Goal: Task Accomplishment & Management: Manage account settings

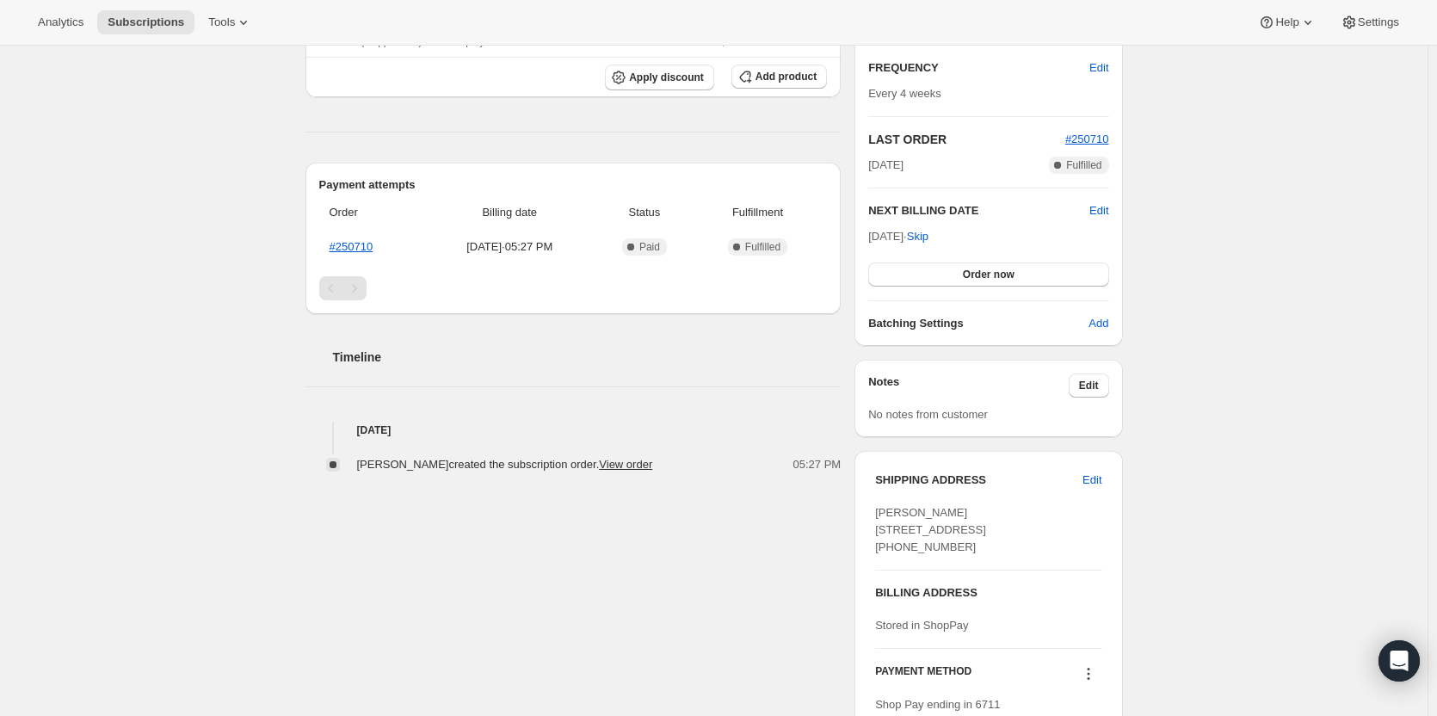
scroll to position [430, 0]
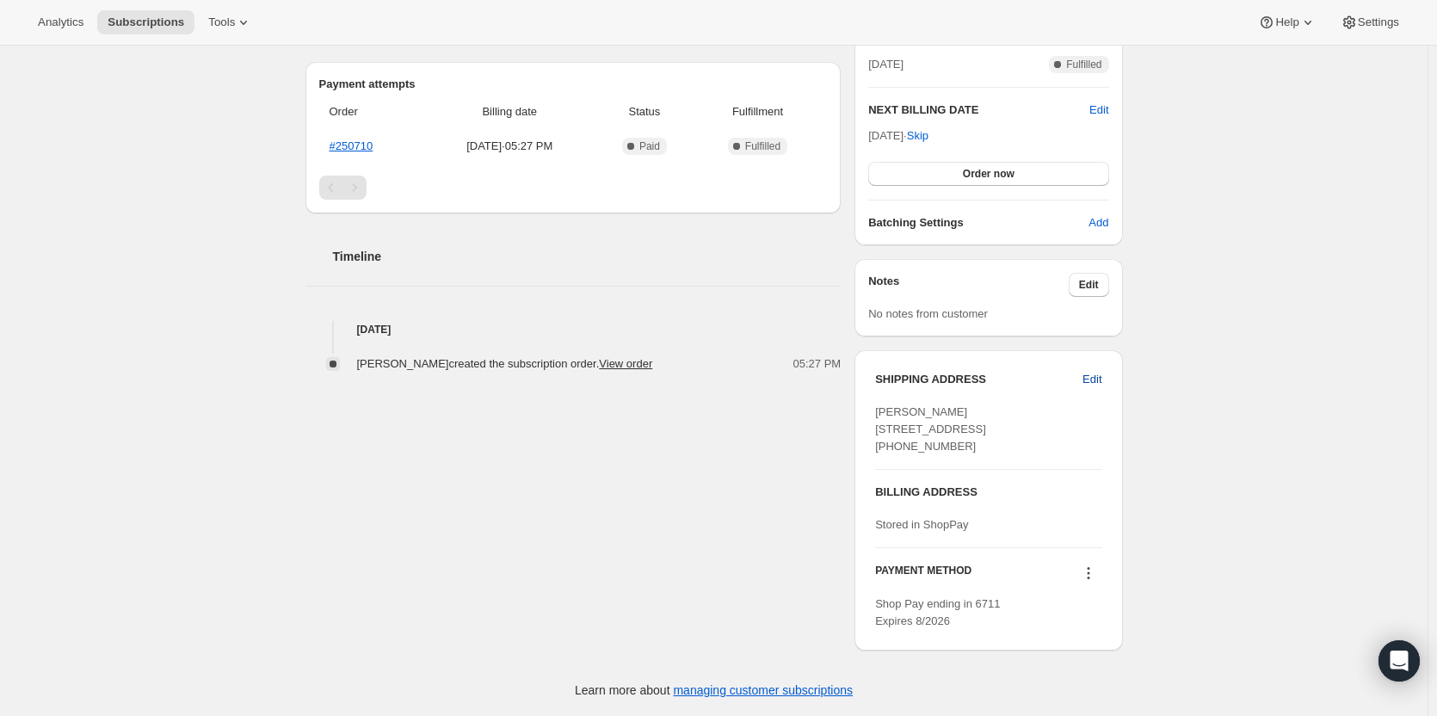
click at [1101, 371] on span "Edit" at bounding box center [1091, 379] width 19 height 17
select select "MN"
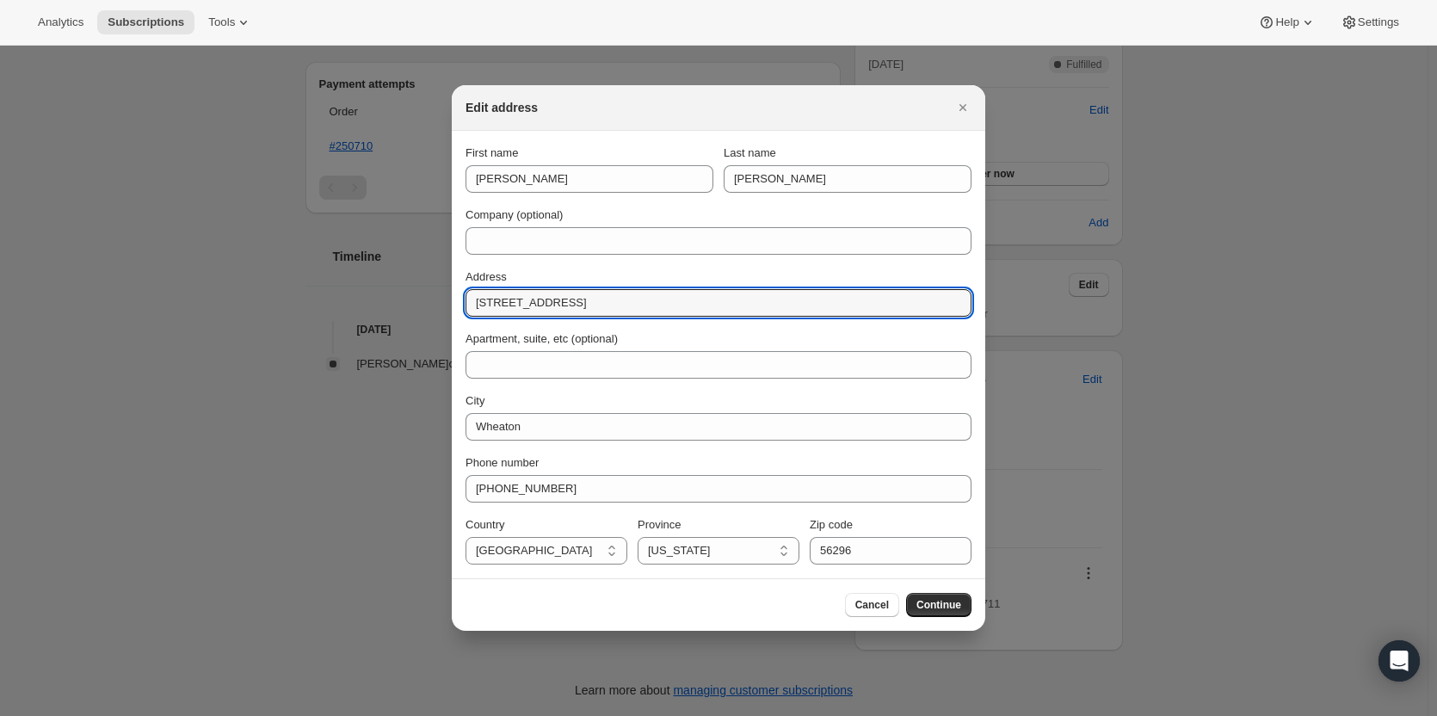
drag, startPoint x: 490, startPoint y: 310, endPoint x: 431, endPoint y: 310, distance: 59.4
click at [431, 715] on div "Edit address First name Jeremiah Last name Johnson Company (optional) Address 6…" at bounding box center [718, 716] width 1437 height 0
type input "206 E Pine St"
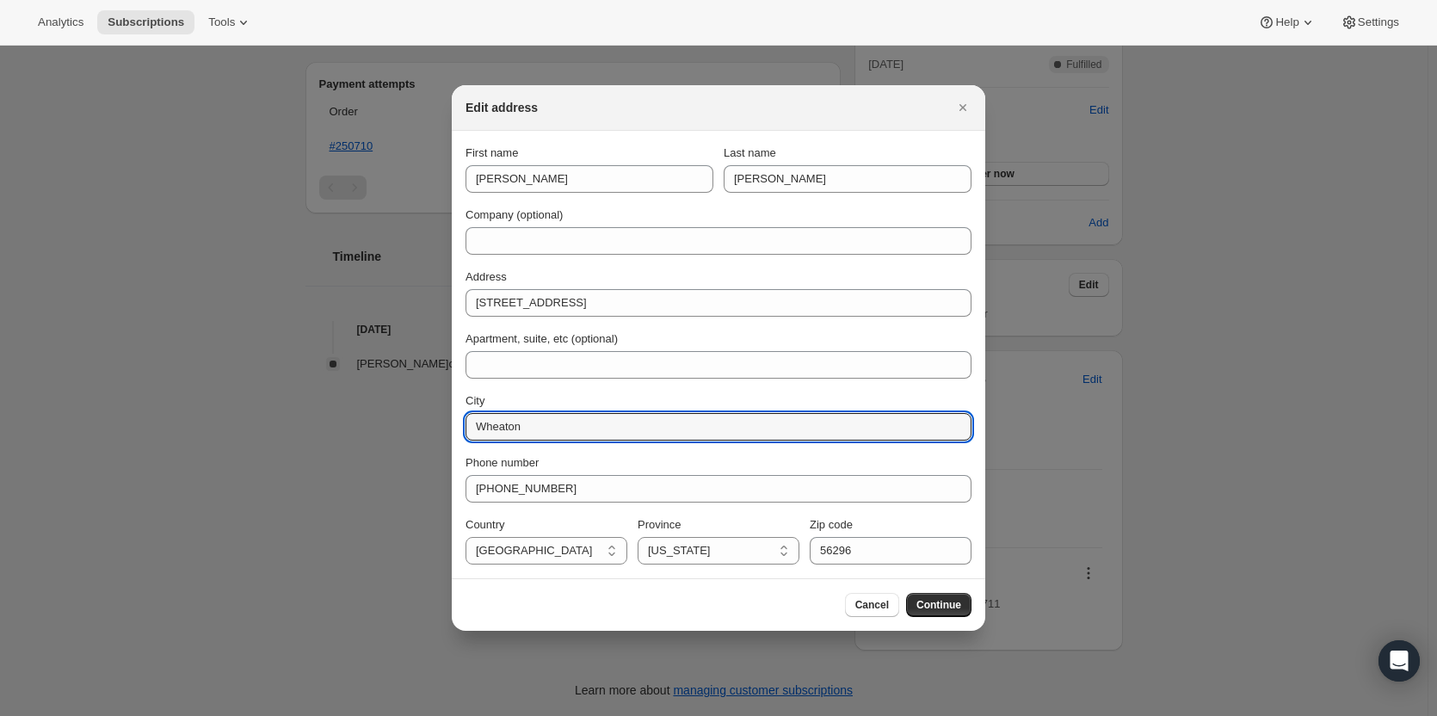
drag, startPoint x: 548, startPoint y: 428, endPoint x: 465, endPoint y: 429, distance: 83.5
click at [465, 429] on section "First name Jeremiah Last name Johnson Company (optional) Address 206 E Pine St …" at bounding box center [718, 354] width 533 height 447
type input "Smithville"
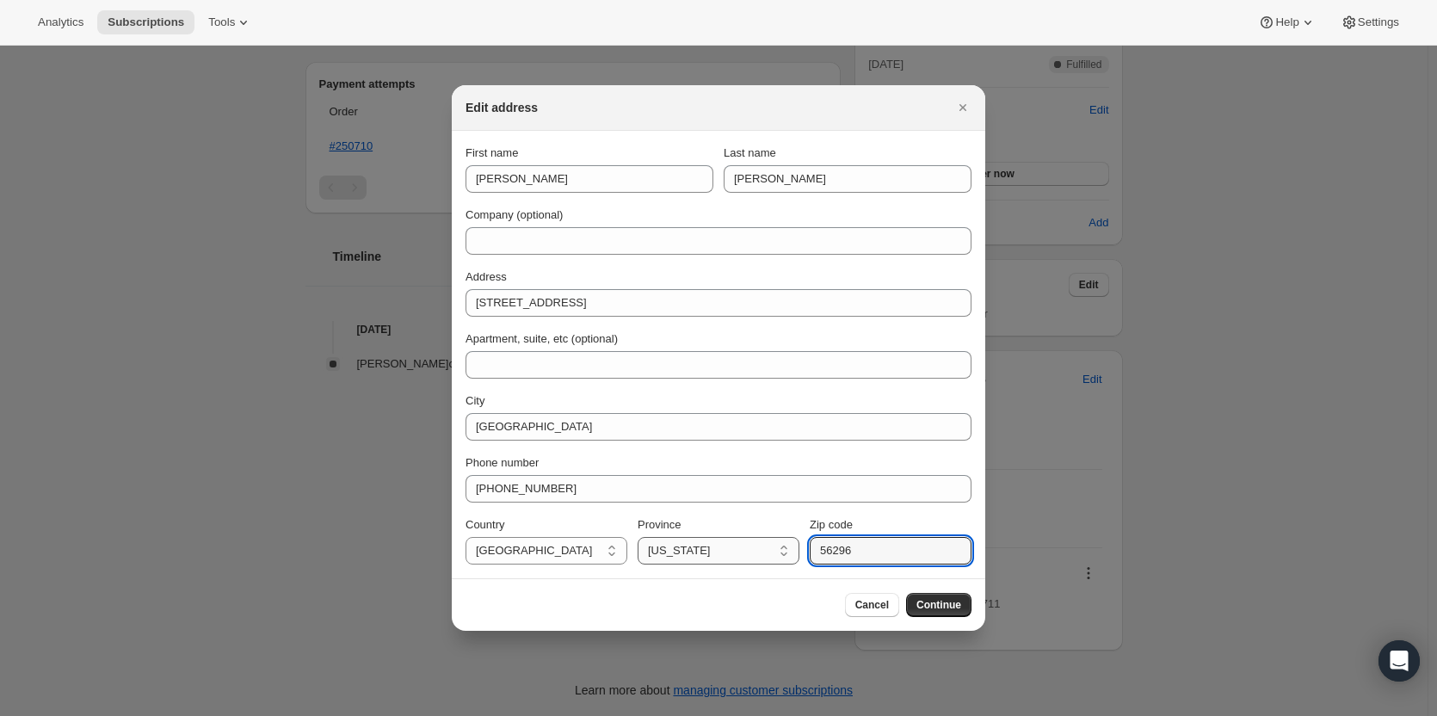
drag, startPoint x: 864, startPoint y: 556, endPoint x: 772, endPoint y: 563, distance: 92.3
click at [772, 563] on div "Country United States United States Province Alabama Arizona Arkansas Colorado …" at bounding box center [718, 540] width 506 height 48
type input "\"
type input "64089"
click at [772, 558] on select "Alabama Arizona Arkansas Colorado Connecticut Delaware District of Columbia Flo…" at bounding box center [718, 551] width 162 height 28
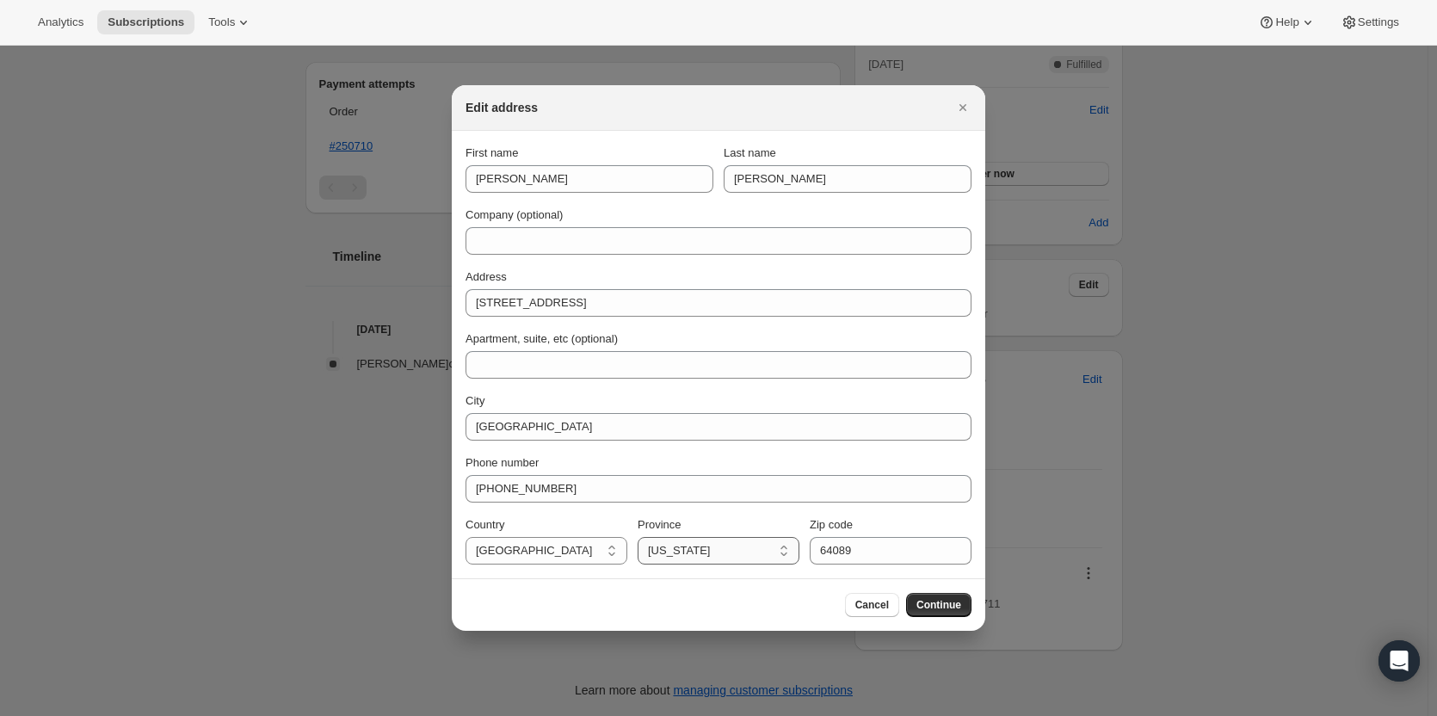
select select "MO"
click at [637, 537] on select "Alabama Arizona Arkansas Colorado Connecticut Delaware District of Columbia Flo…" at bounding box center [718, 551] width 162 height 28
click at [924, 604] on span "Continue" at bounding box center [938, 605] width 45 height 14
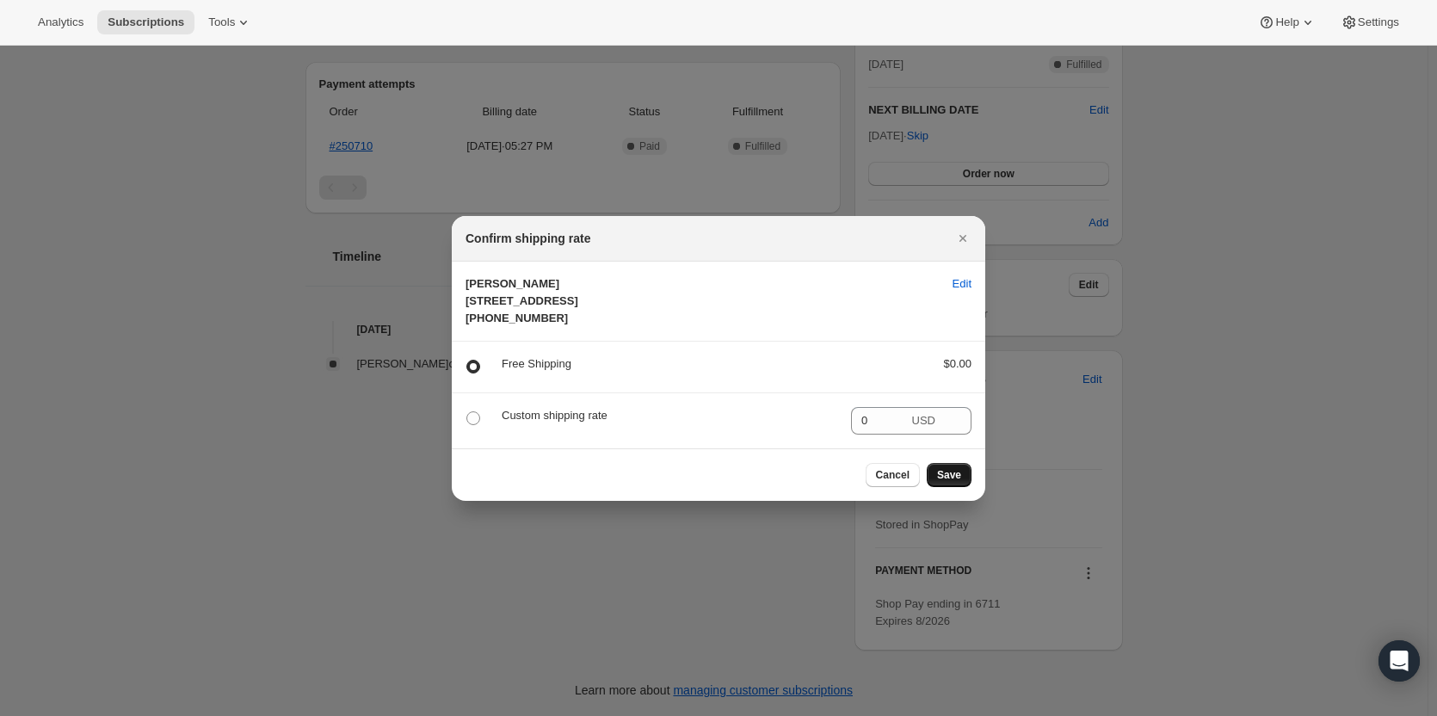
click at [950, 482] on span "Save" at bounding box center [949, 475] width 24 height 14
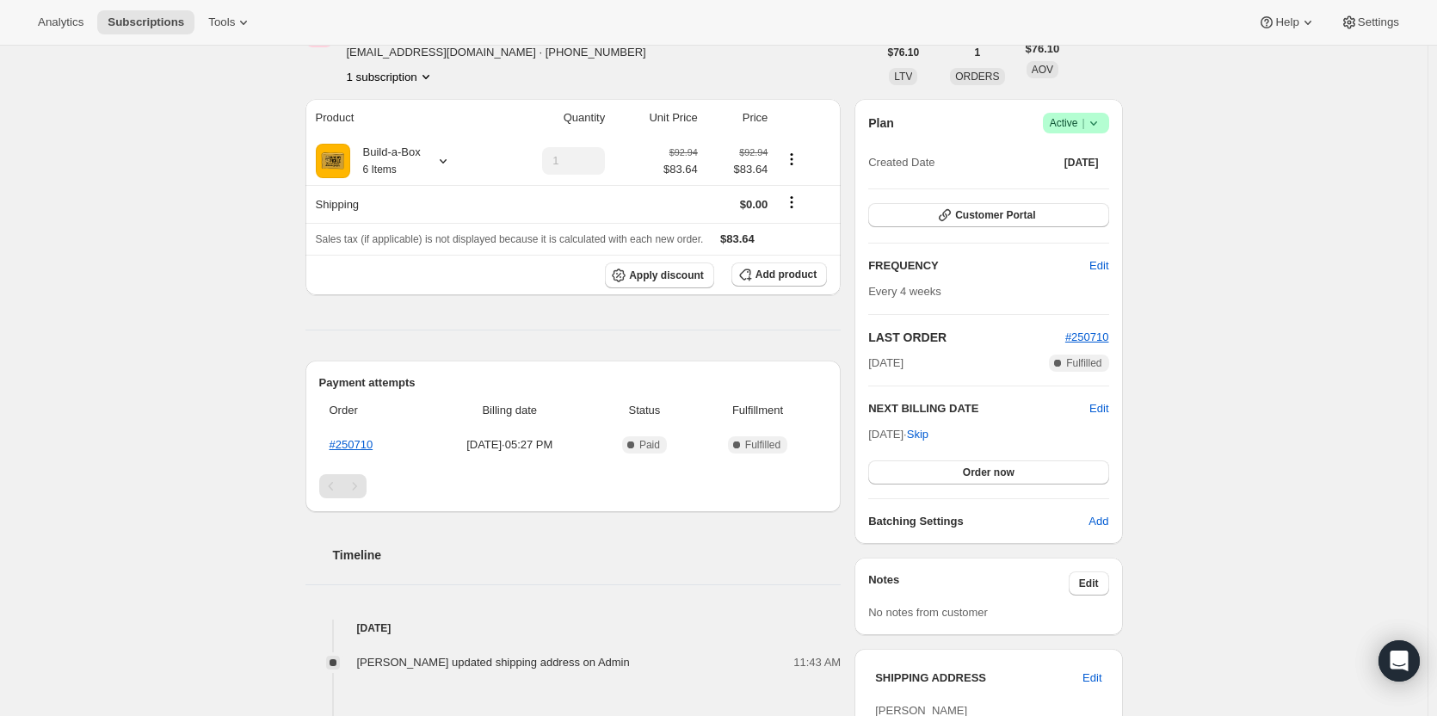
scroll to position [171, 0]
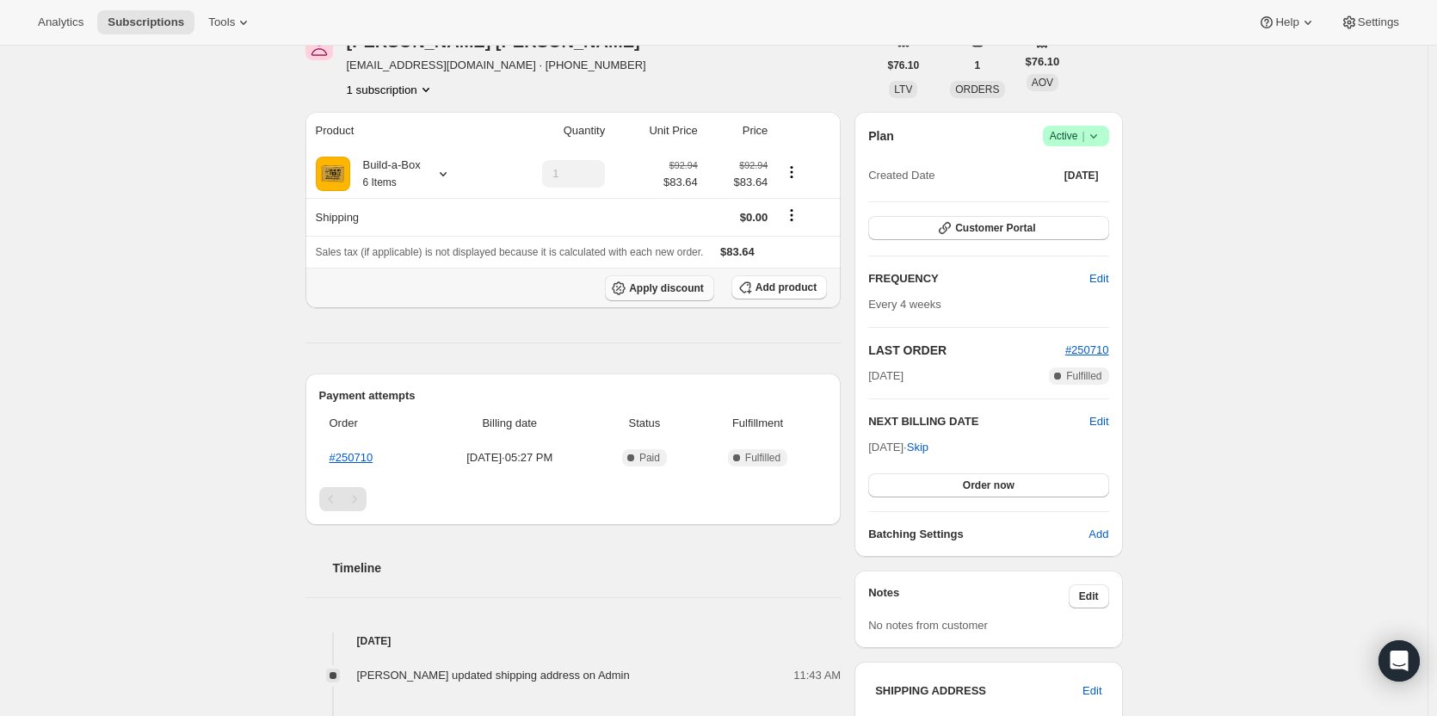
click at [678, 292] on span "Apply discount" at bounding box center [666, 288] width 75 height 14
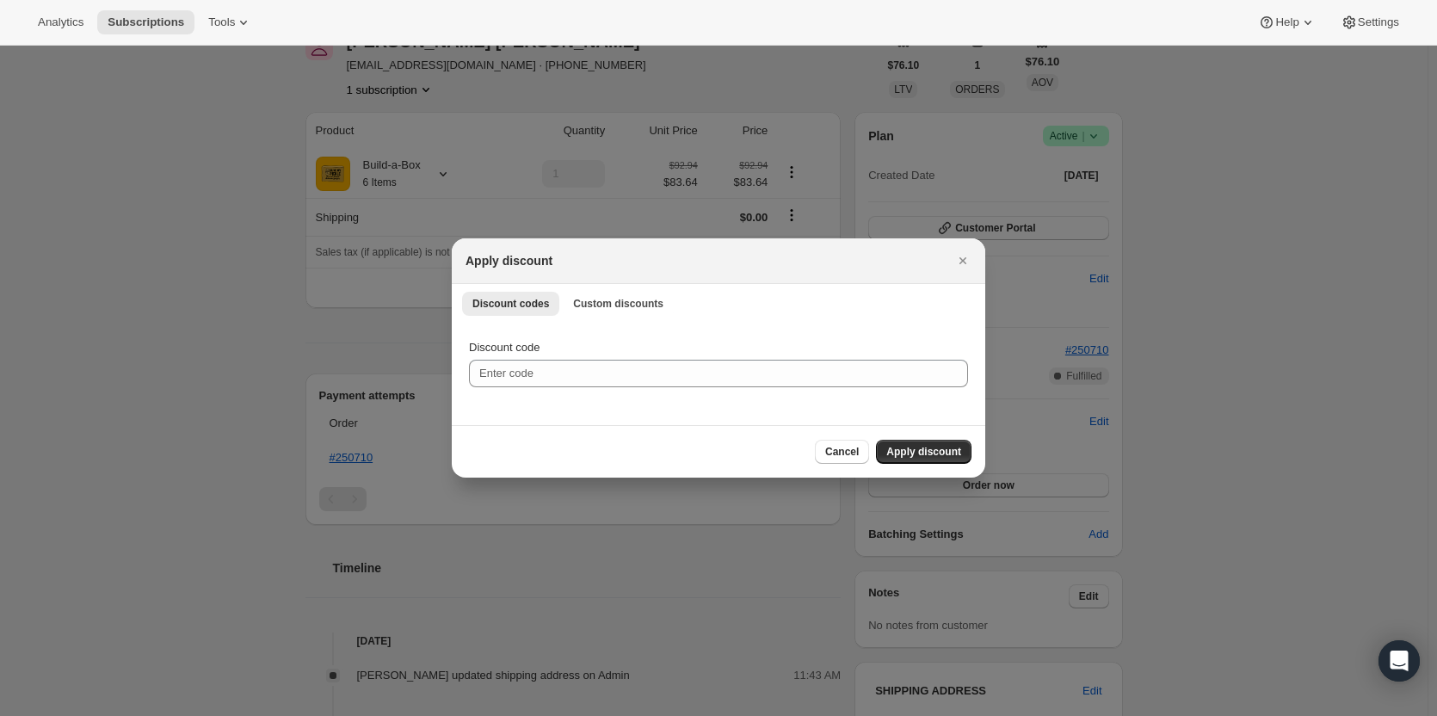
drag, startPoint x: 595, startPoint y: 290, endPoint x: 597, endPoint y: 323, distance: 32.7
click at [596, 292] on div "Discount codes Custom discounts More views Discount codes Custom discounts More…" at bounding box center [718, 303] width 533 height 38
click at [600, 290] on div "Discount codes Custom discounts More views Discount codes Custom discounts More…" at bounding box center [718, 303] width 533 height 38
click at [598, 303] on span "Custom discounts" at bounding box center [618, 304] width 90 height 14
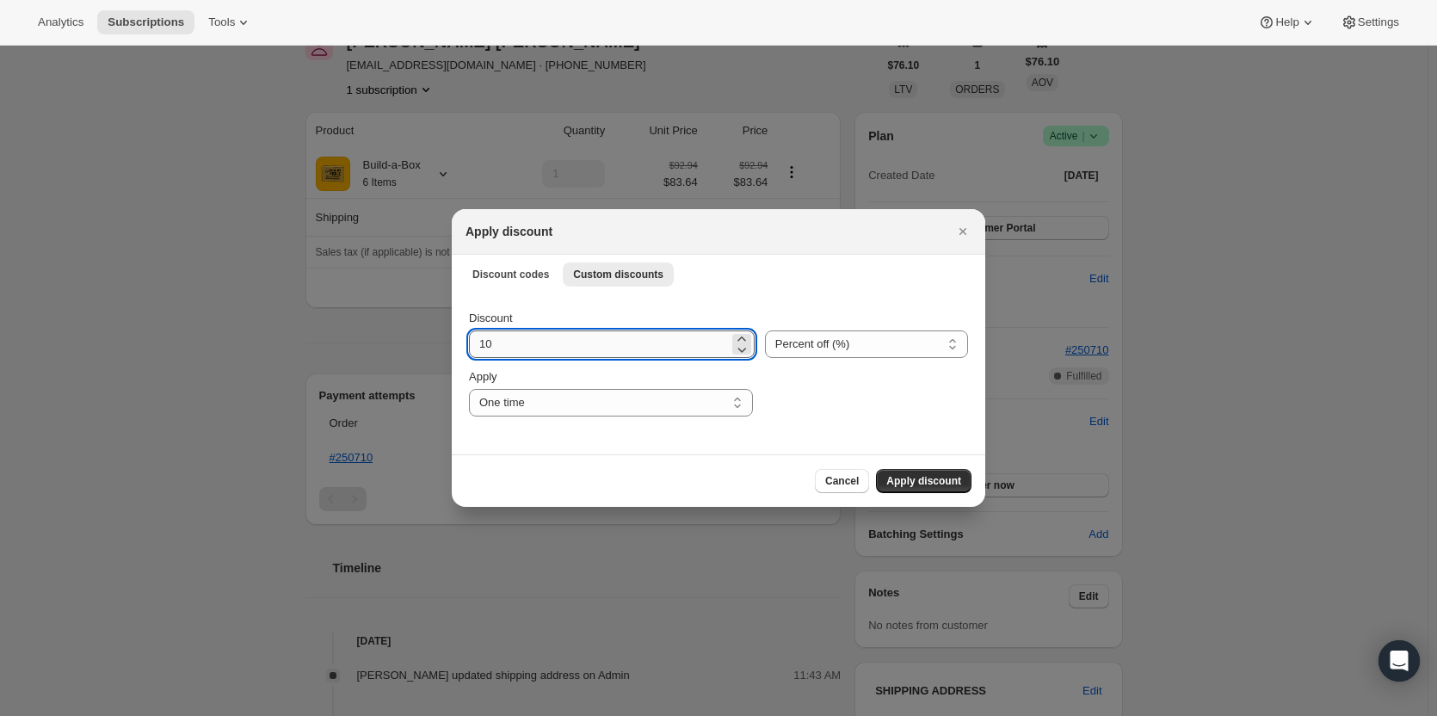
click at [557, 346] on input "10" at bounding box center [599, 344] width 260 height 28
type input "1"
type input "50"
click at [908, 487] on span "Apply discount" at bounding box center [923, 481] width 75 height 14
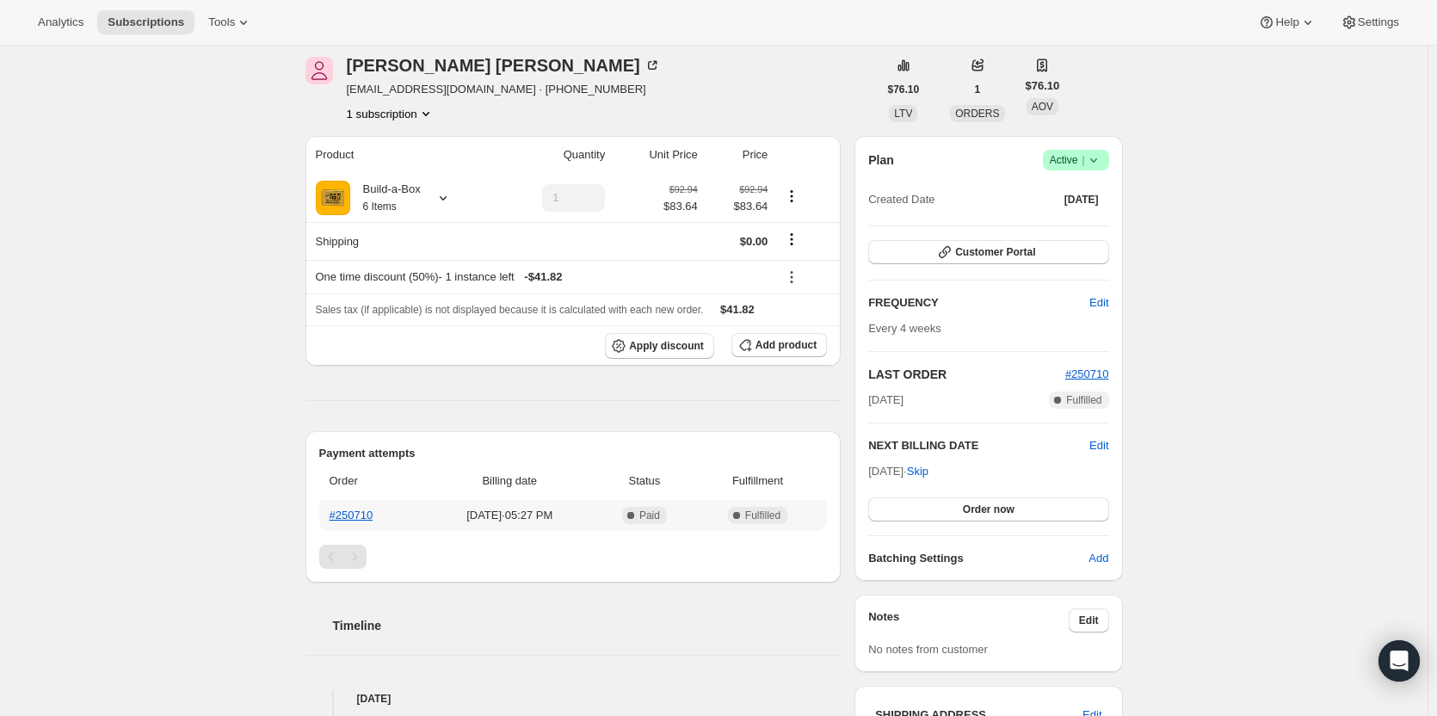
scroll to position [148, 0]
click at [987, 513] on span "Order now" at bounding box center [989, 508] width 52 height 14
click at [1037, 510] on button "Click to confirm" at bounding box center [988, 508] width 240 height 24
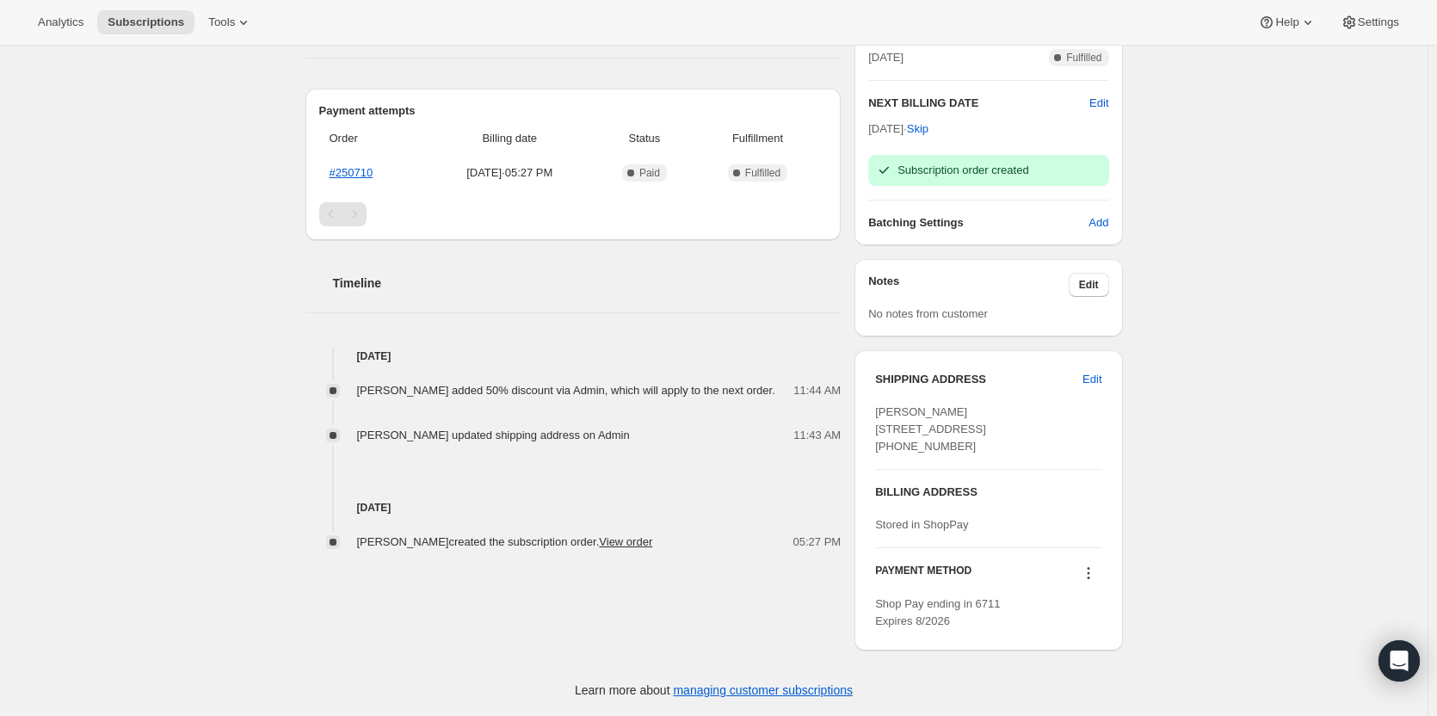
scroll to position [522, 0]
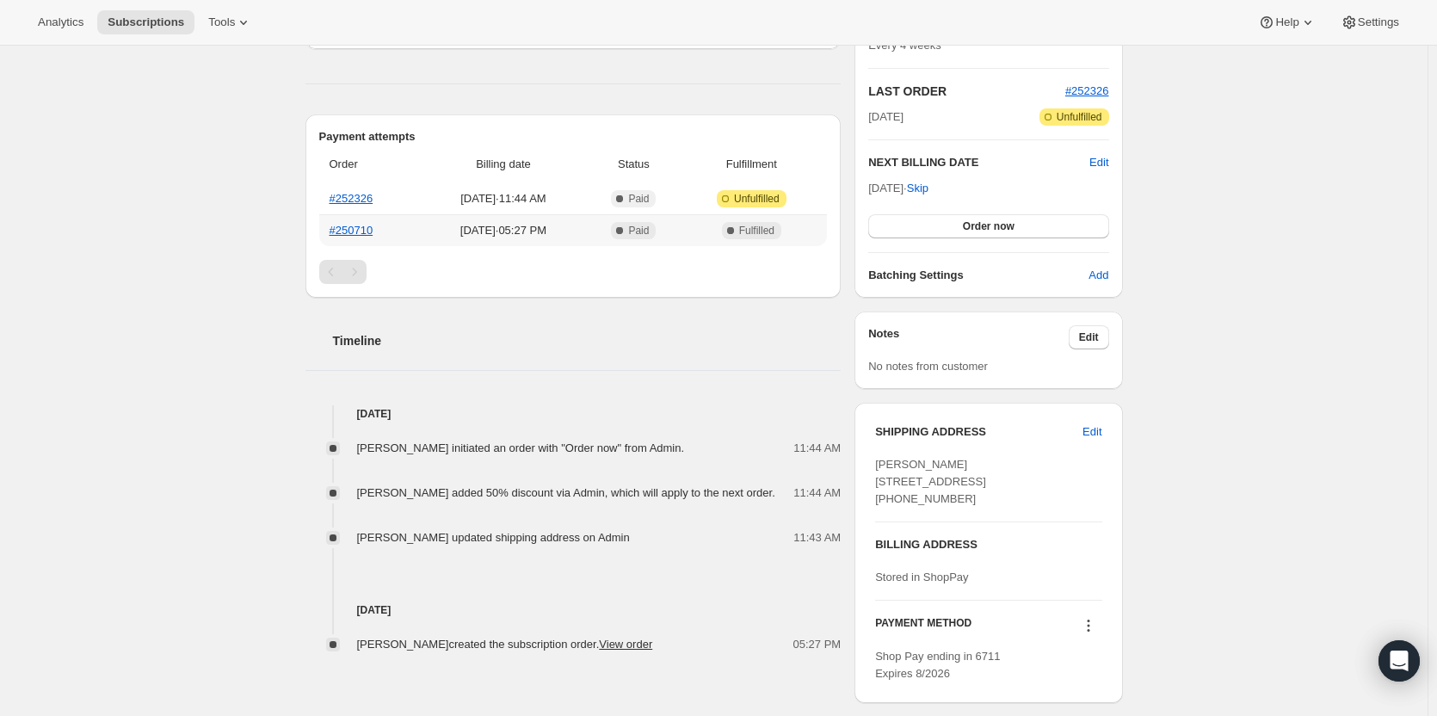
scroll to position [350, 0]
click at [359, 193] on link "#252326" at bounding box center [351, 199] width 44 height 13
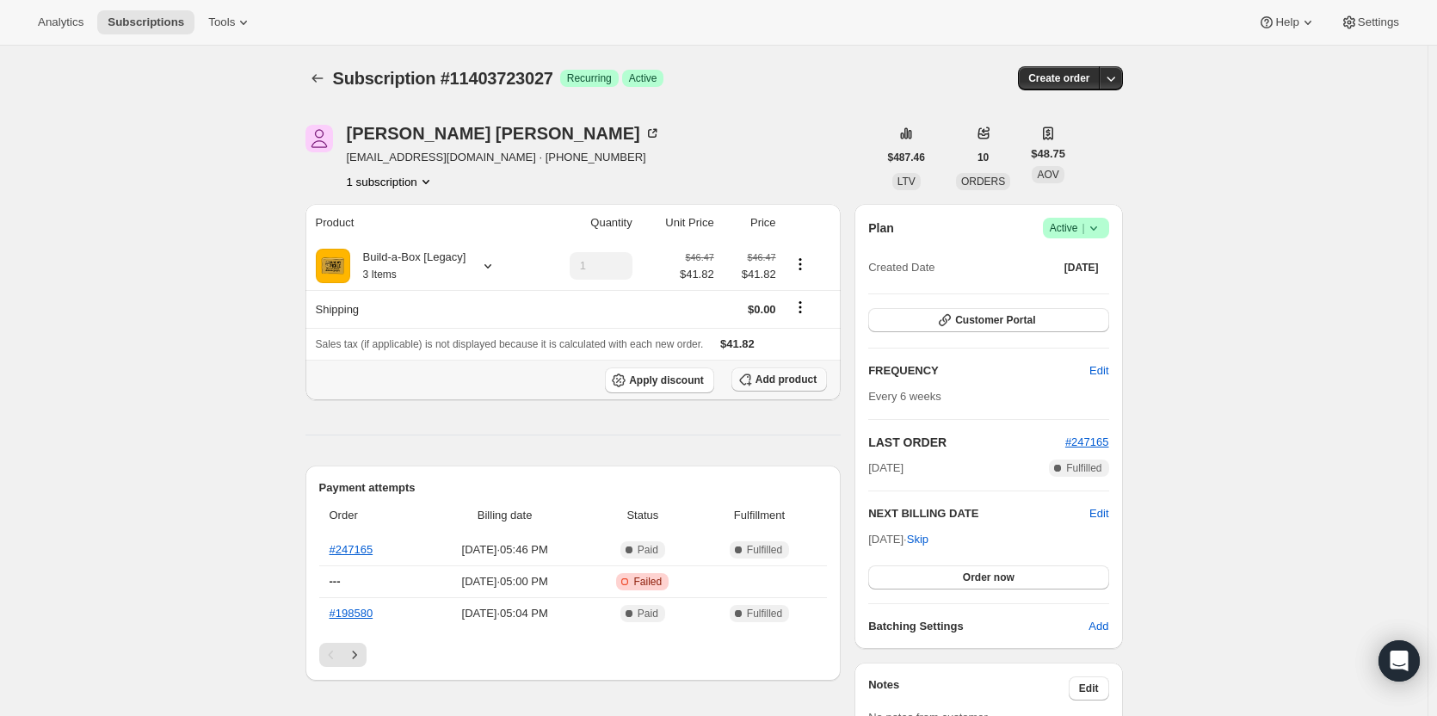
click at [805, 372] on button "Add product" at bounding box center [778, 379] width 95 height 24
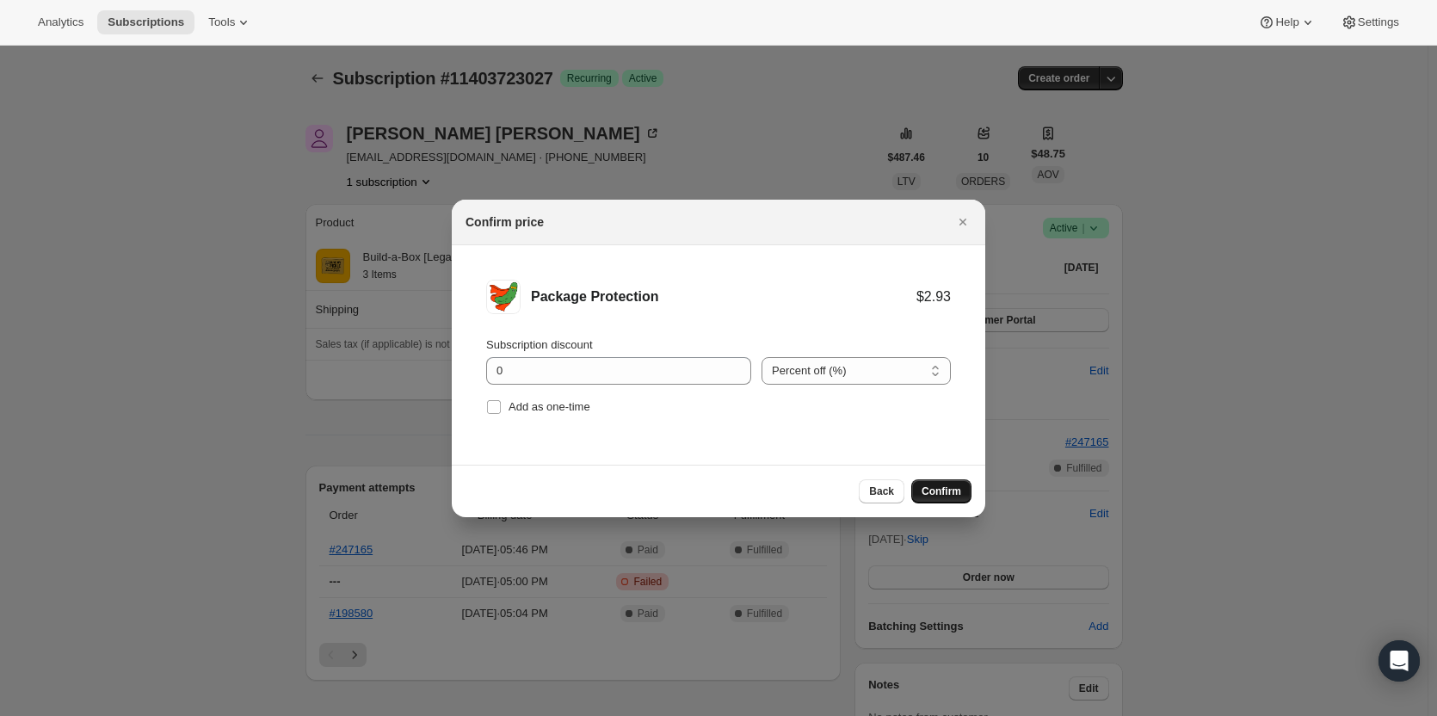
click at [954, 494] on span "Confirm" at bounding box center [941, 491] width 40 height 14
